Goal: Transaction & Acquisition: Purchase product/service

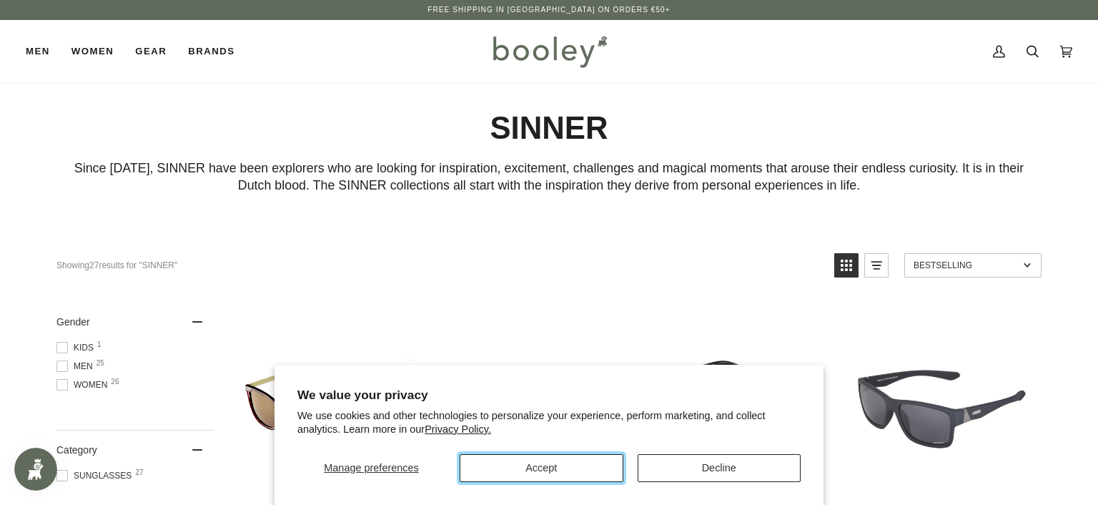
click at [562, 472] on button "Accept" at bounding box center [541, 468] width 163 height 28
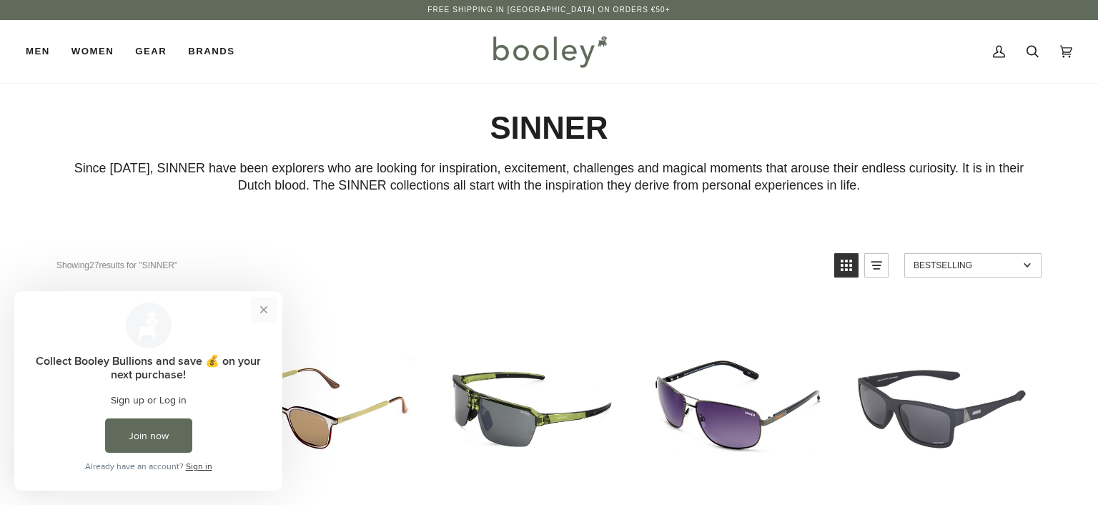
click at [261, 306] on button "Close prompt" at bounding box center [264, 310] width 26 height 26
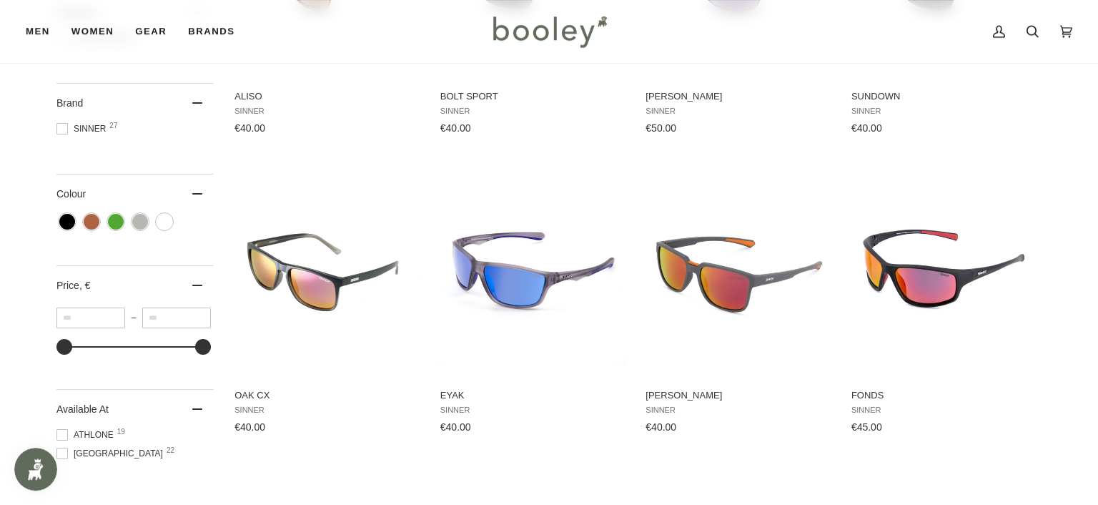
scroll to position [453, 0]
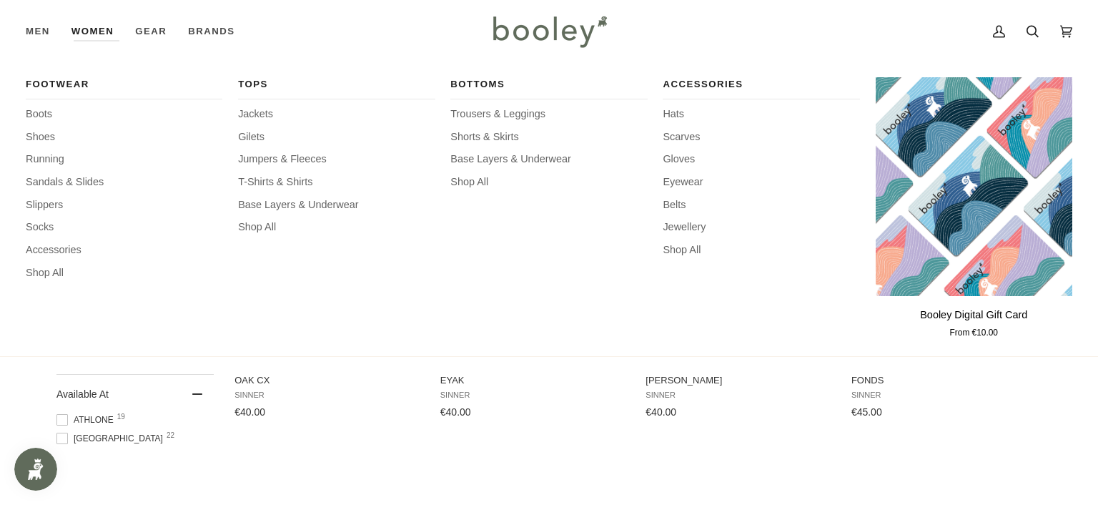
click at [101, 31] on link "Women" at bounding box center [93, 31] width 64 height 63
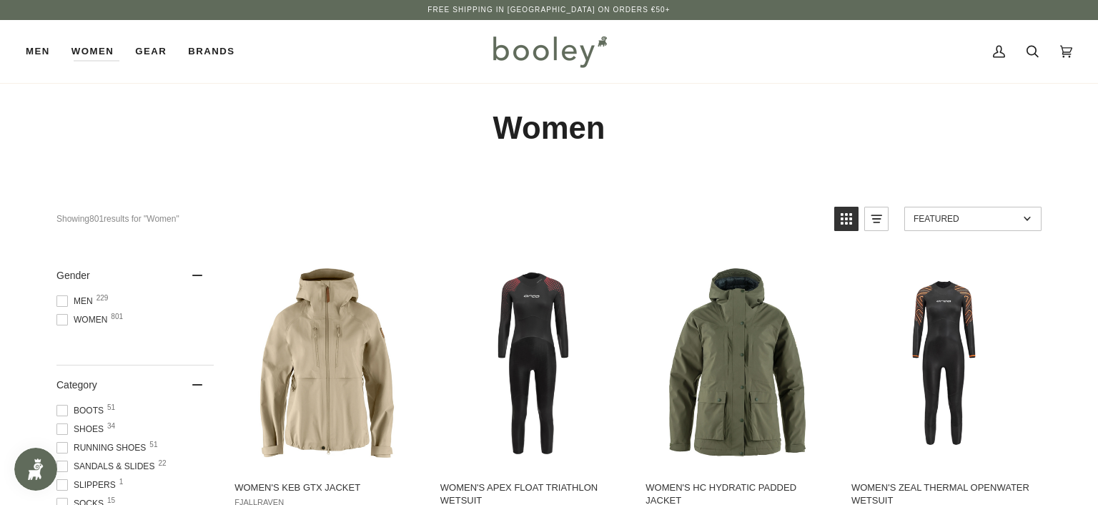
click at [60, 448] on span at bounding box center [61, 447] width 11 height 11
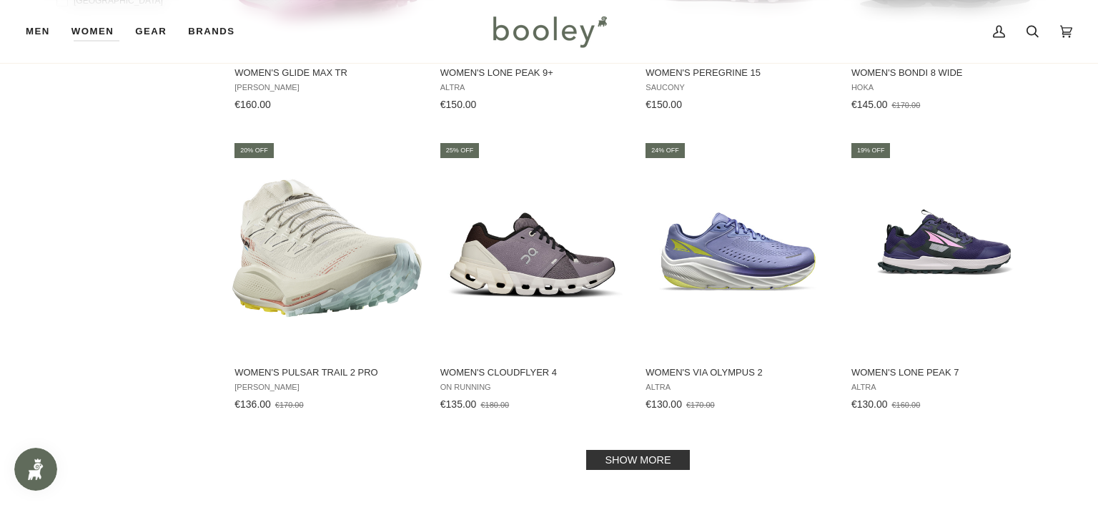
scroll to position [1350, 0]
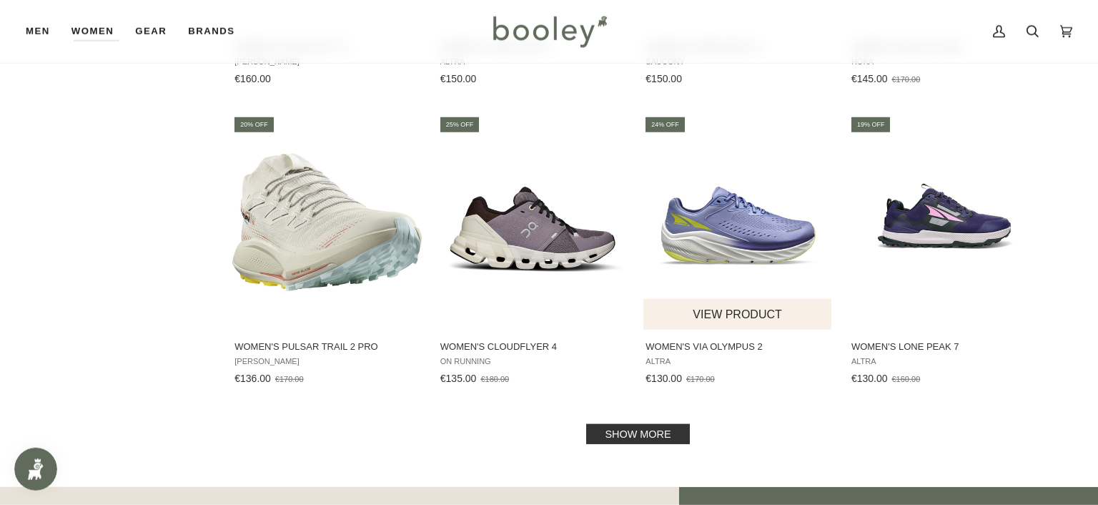
click at [718, 352] on span "Women's VIA Olympus 2" at bounding box center [738, 346] width 185 height 13
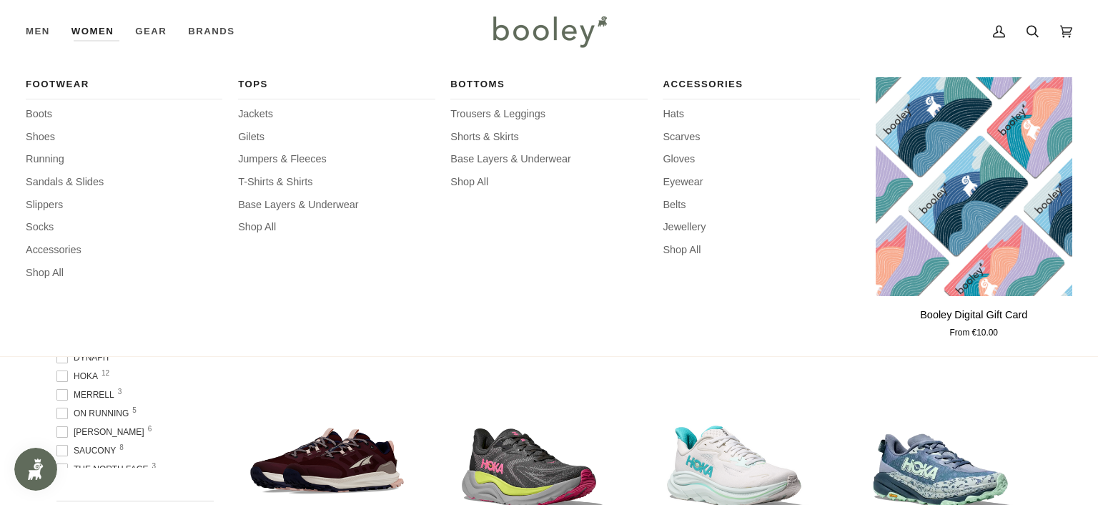
click at [91, 28] on link "Women" at bounding box center [93, 31] width 64 height 63
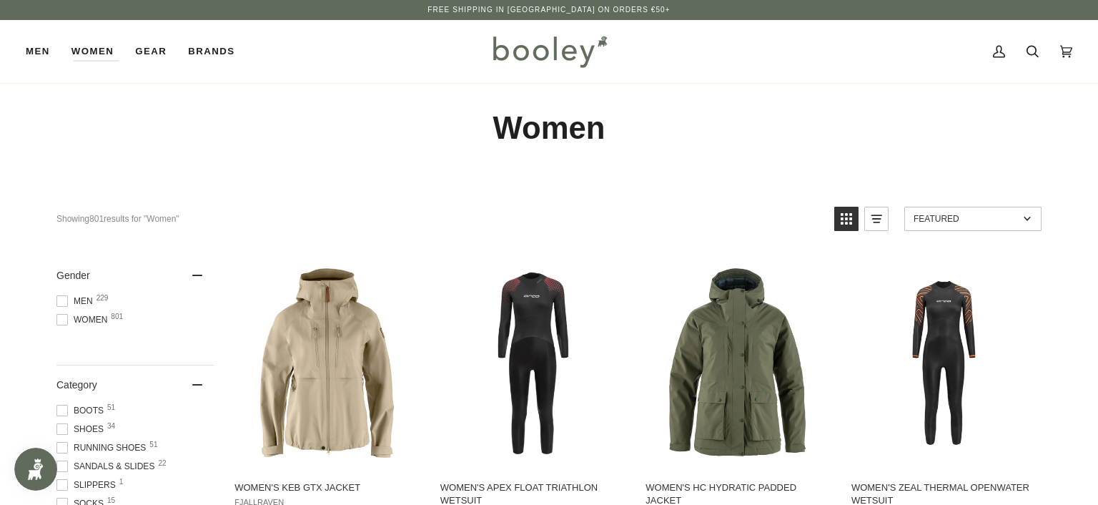
click at [61, 432] on span at bounding box center [61, 428] width 11 height 11
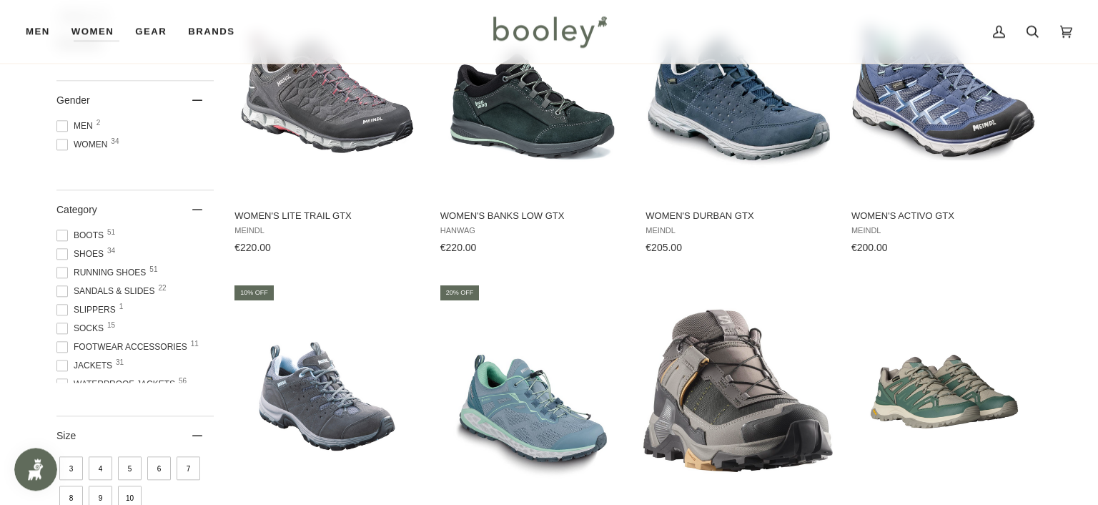
scroll to position [1250, 0]
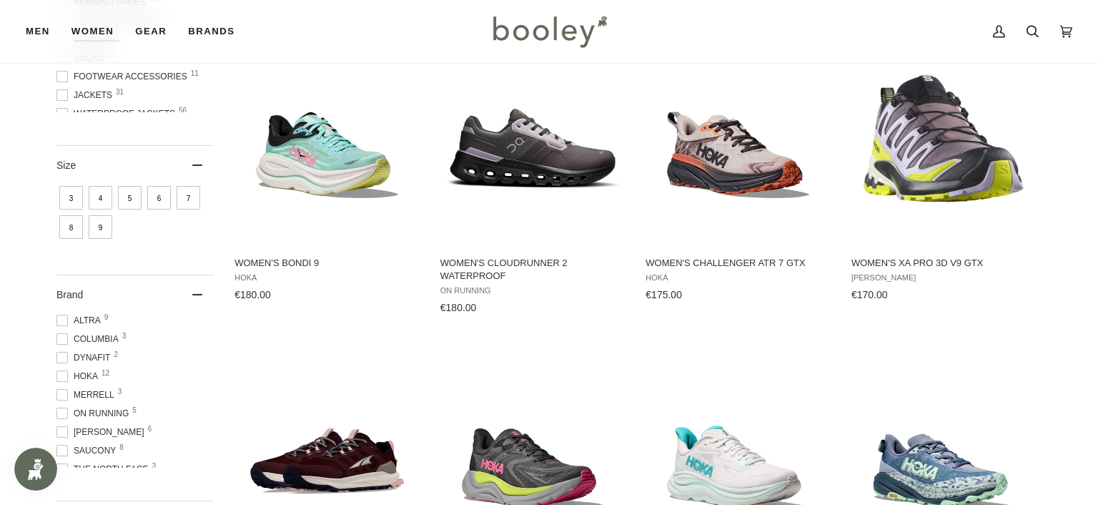
click at [66, 322] on span at bounding box center [61, 320] width 11 height 11
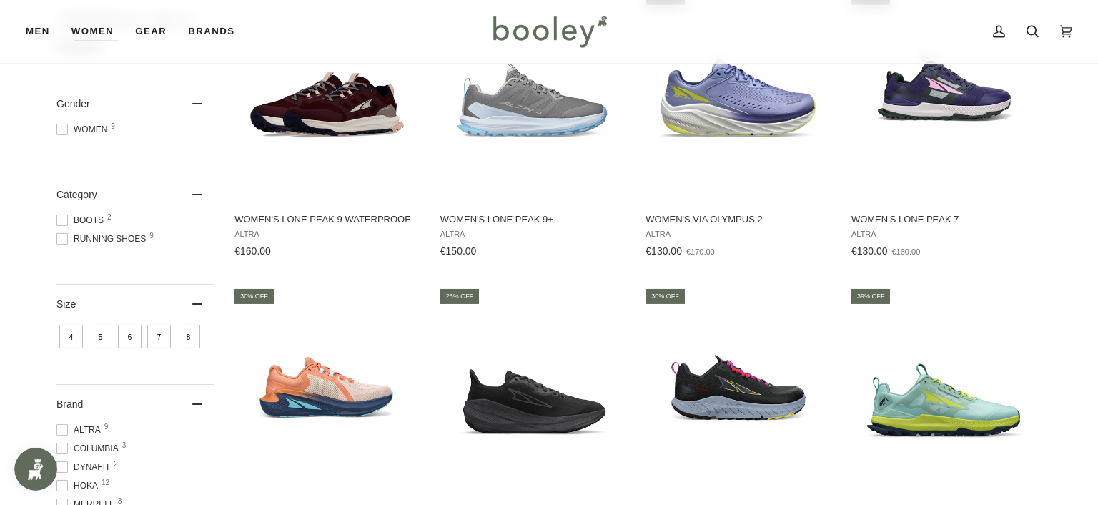
scroll to position [442, 0]
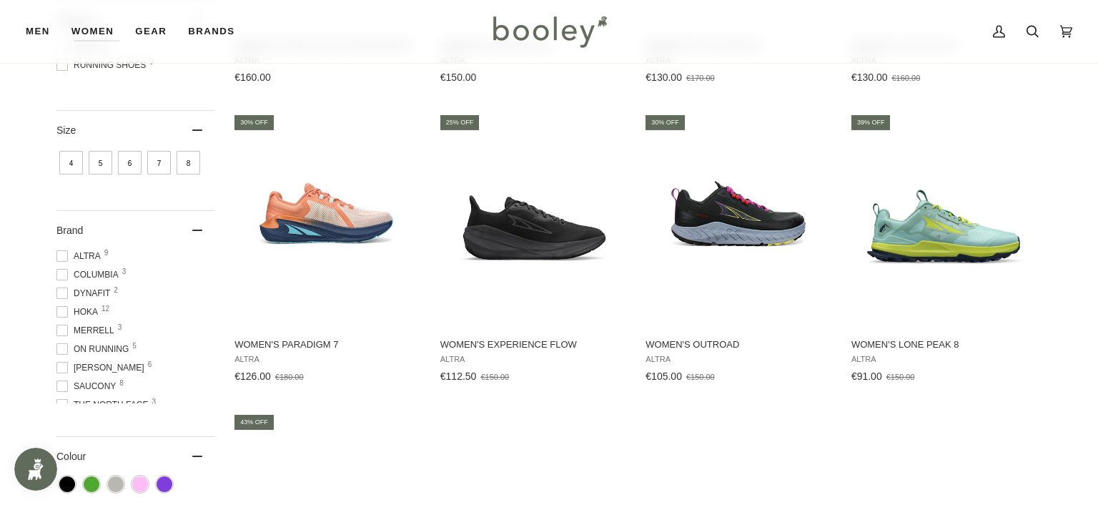
click at [187, 161] on span "8" at bounding box center [189, 163] width 24 height 24
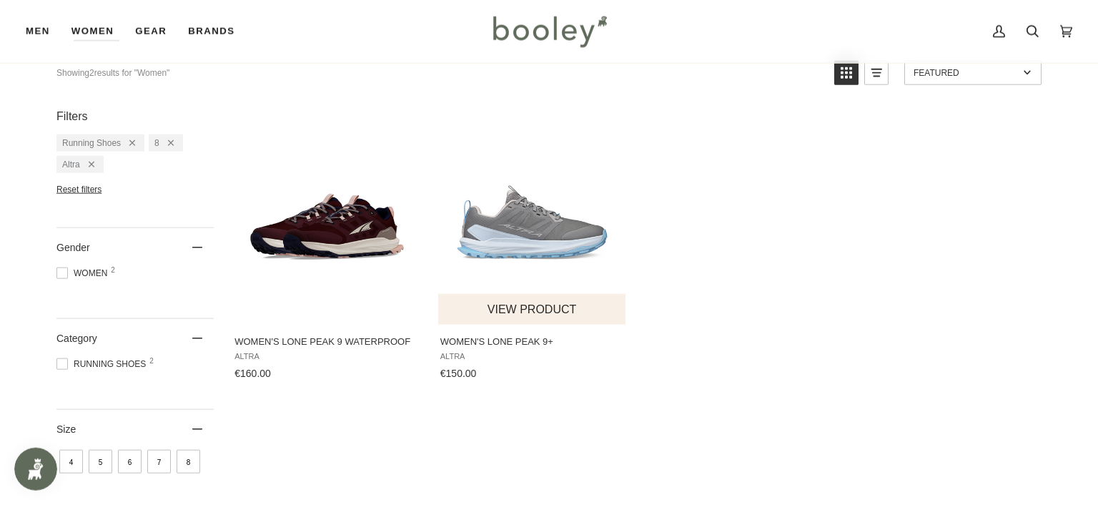
scroll to position [151, 0]
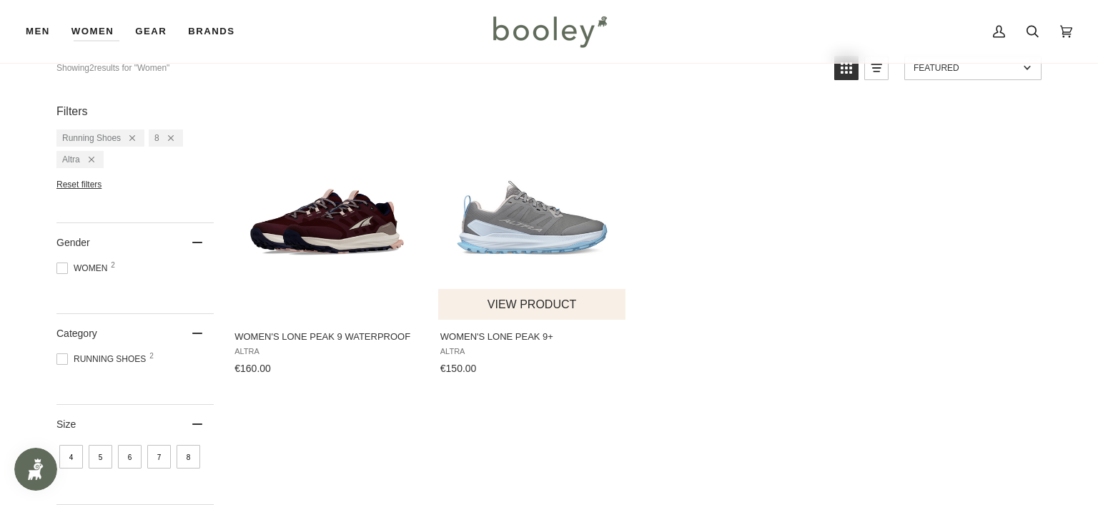
click at [494, 339] on span "Women's Lone Peak 9+" at bounding box center [532, 336] width 185 height 13
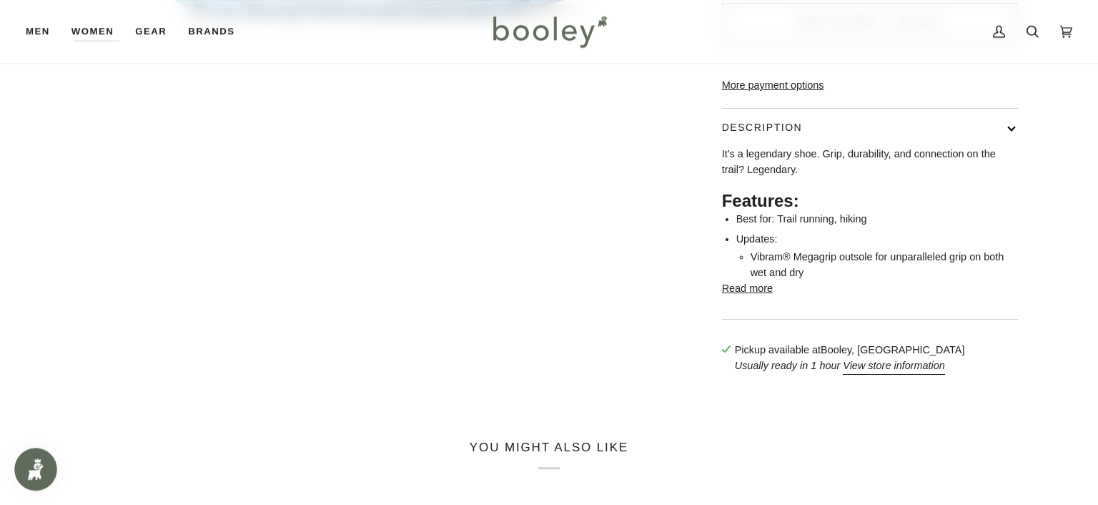
scroll to position [490, 0]
